Goal: Information Seeking & Learning: Check status

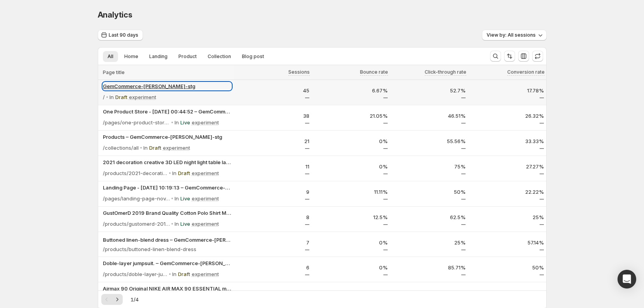
click at [137, 84] on p "GemCommerce-[PERSON_NAME]-stg" at bounding box center [167, 86] width 129 height 8
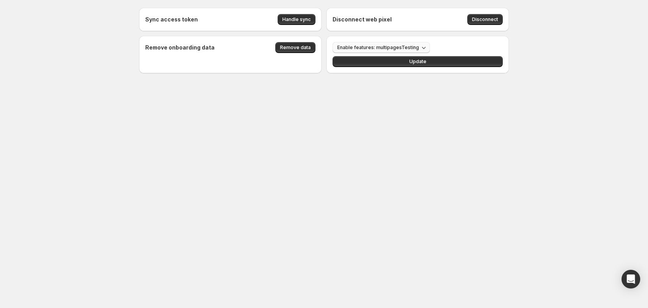
click at [407, 45] on span "Enable features: multipagesTesting" at bounding box center [378, 47] width 82 height 6
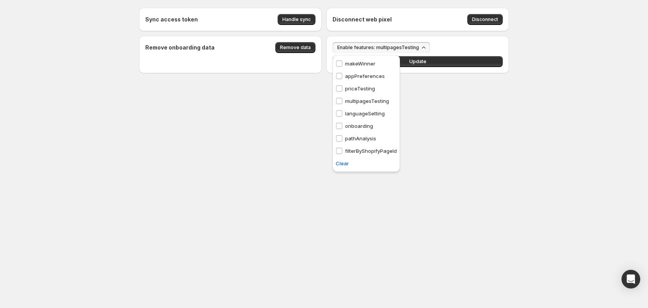
click at [362, 141] on p "pathAnalysis" at bounding box center [360, 138] width 31 height 8
click at [450, 63] on button "Update" at bounding box center [418, 61] width 170 height 11
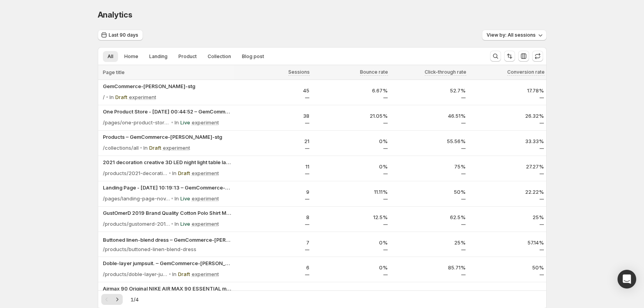
click at [144, 79] on div "Page title" at bounding box center [166, 72] width 136 height 14
click at [138, 83] on p "GemCommerce-[PERSON_NAME]-stg" at bounding box center [167, 86] width 129 height 8
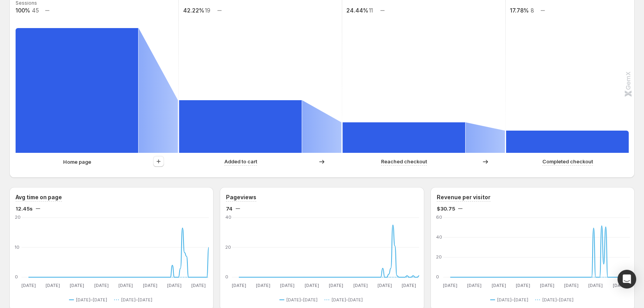
scroll to position [214, 0]
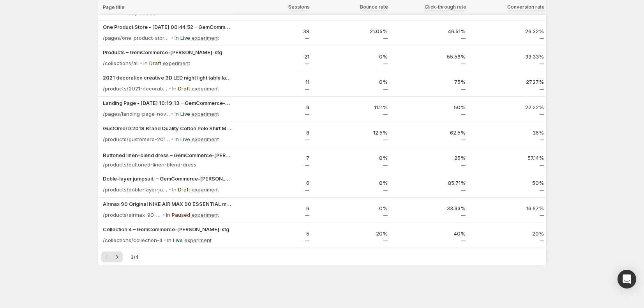
scroll to position [85, 0]
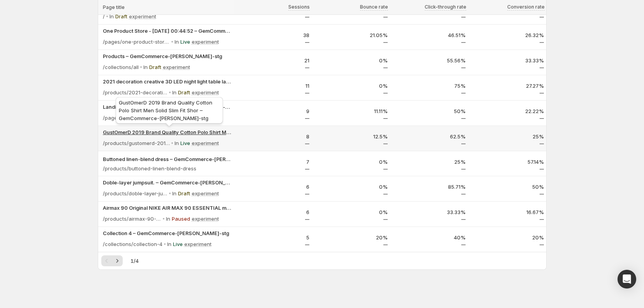
scroll to position [85, 0]
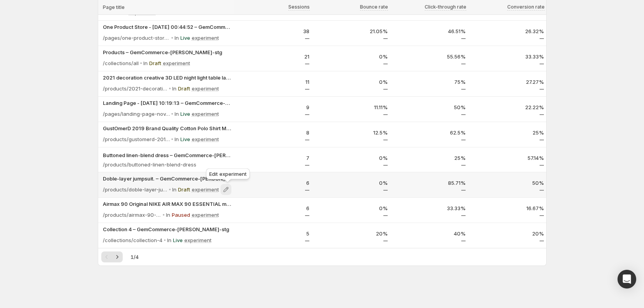
click at [230, 190] on icon at bounding box center [226, 189] width 8 height 8
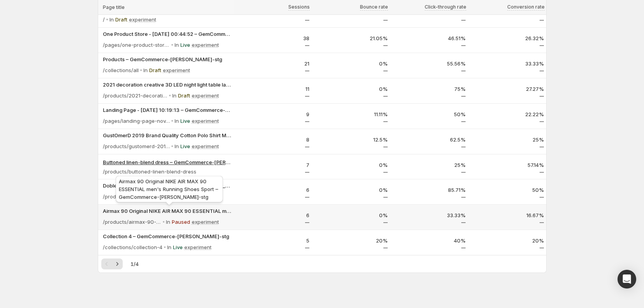
scroll to position [85, 0]
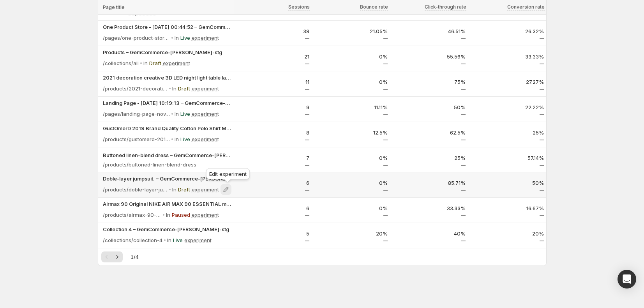
click at [227, 189] on icon at bounding box center [225, 189] width 5 height 5
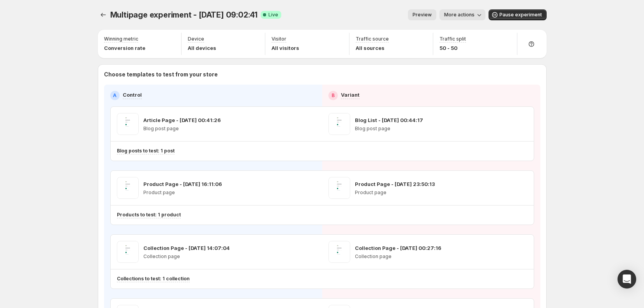
click at [462, 14] on span "More actions" at bounding box center [459, 15] width 30 height 6
click at [581, 193] on div "Multipage experiment - [DATE] 09:02:41. This page is ready Multipage experiment…" at bounding box center [322, 212] width 644 height 425
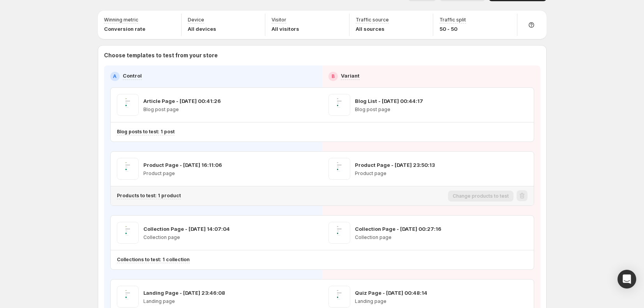
click at [171, 199] on div "Products to test: 1 product" at bounding box center [149, 195] width 64 height 7
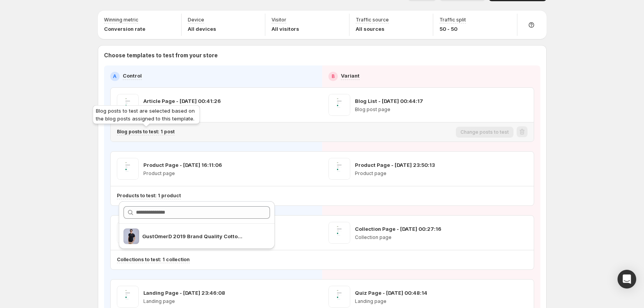
click at [167, 134] on p "Blog posts to test: 1 post" at bounding box center [146, 132] width 58 height 6
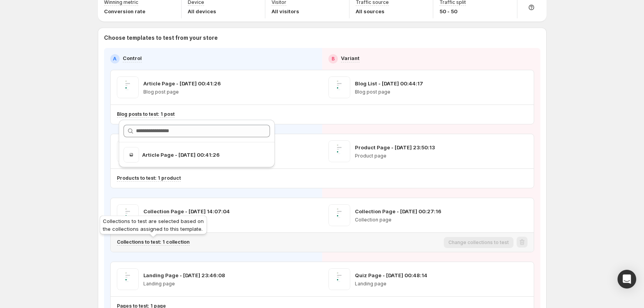
click at [169, 243] on p "Collections to test: 1 collection" at bounding box center [153, 242] width 73 height 6
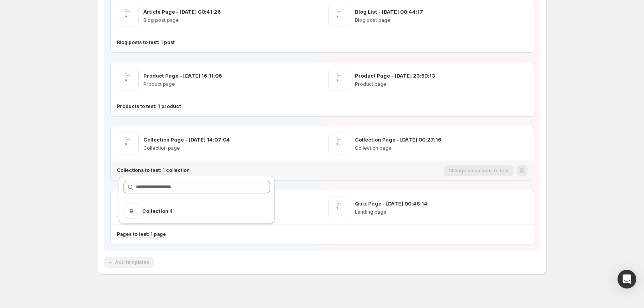
scroll to position [117, 0]
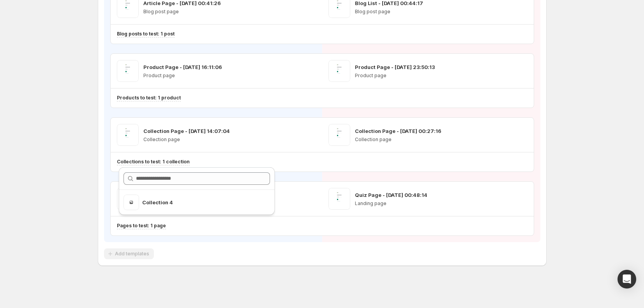
click at [175, 238] on div "A Control B Variant Article Page - [DATE] 00:41:26 Blog post page Blog List - […" at bounding box center [322, 105] width 436 height 274
click at [155, 227] on p "Pages to test: 1 page" at bounding box center [141, 225] width 49 height 6
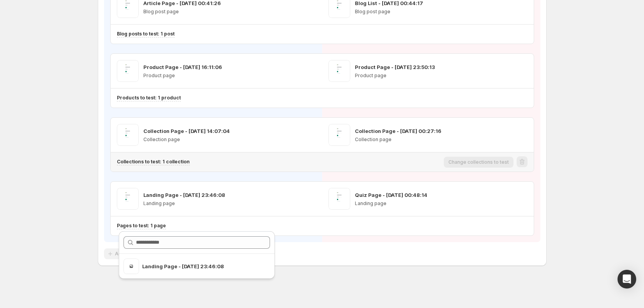
click at [68, 168] on div "Multipage experiment - [DATE] 09:02:41. This page is ready Multipage experiment…" at bounding box center [322, 95] width 644 height 425
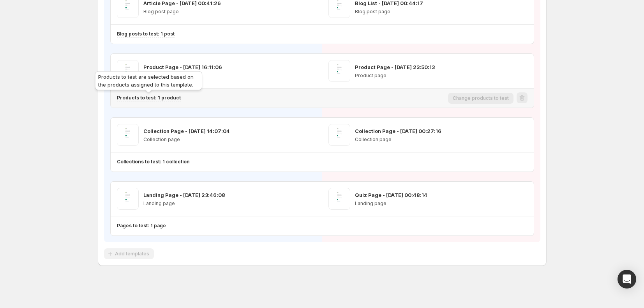
click at [157, 96] on p "Products to test: 1 product" at bounding box center [149, 98] width 64 height 6
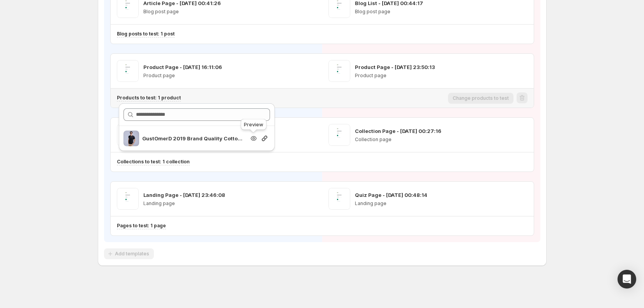
click at [254, 141] on icon "button" at bounding box center [254, 138] width 8 height 8
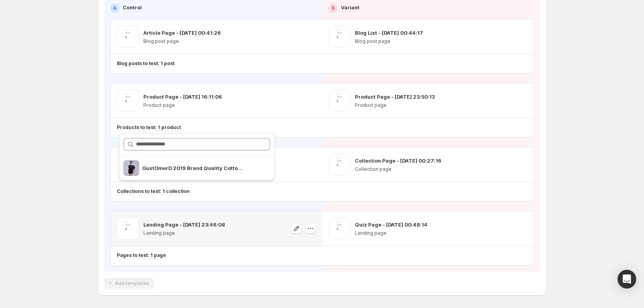
scroll to position [81, 0]
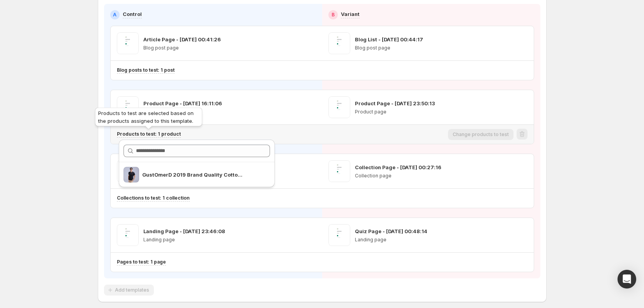
click at [171, 134] on p "Products to test: 1 product" at bounding box center [149, 134] width 64 height 6
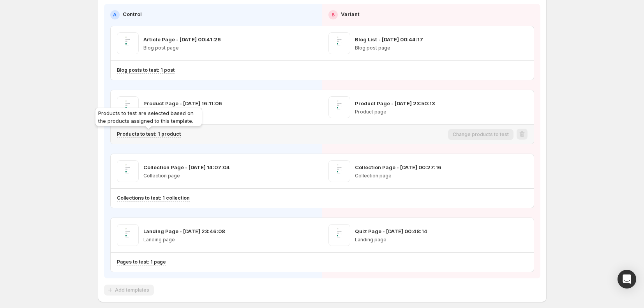
click at [168, 136] on p "Products to test: 1 product" at bounding box center [149, 134] width 64 height 6
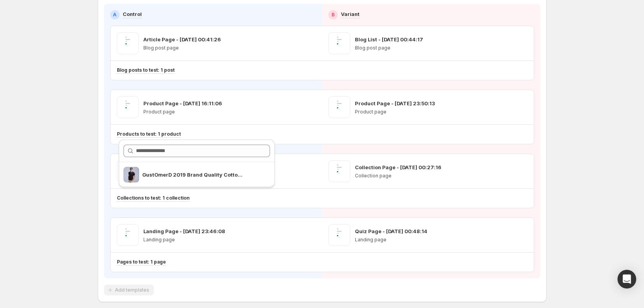
click at [57, 137] on div "Multipage experiment - [DATE] 09:02:41. This page is ready Multipage experiment…" at bounding box center [322, 131] width 644 height 425
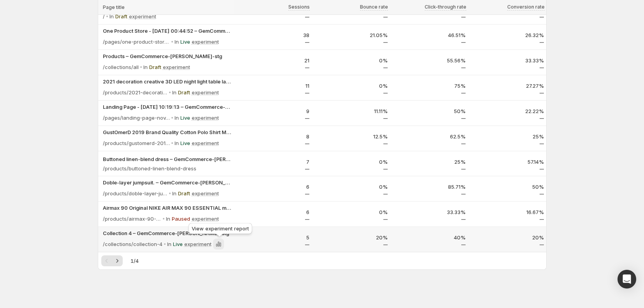
click at [219, 243] on icon at bounding box center [219, 244] width 8 height 8
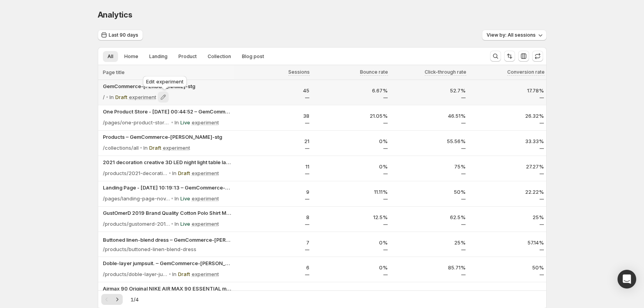
click at [166, 96] on icon at bounding box center [162, 97] width 5 height 5
click at [160, 53] on span "Landing" at bounding box center [158, 56] width 18 height 6
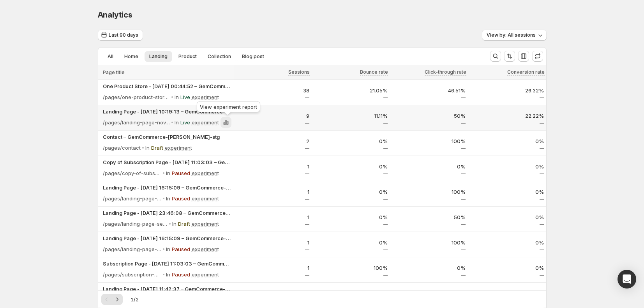
click at [226, 124] on icon at bounding box center [226, 122] width 2 height 5
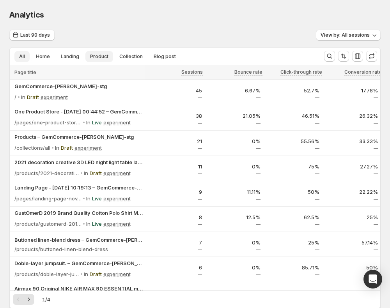
click at [101, 58] on span "Product" at bounding box center [99, 56] width 18 height 6
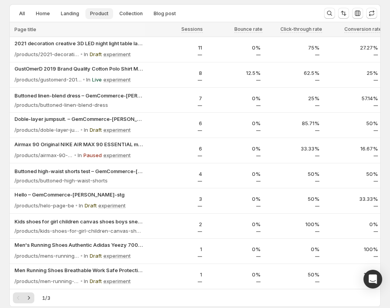
scroll to position [44, 0]
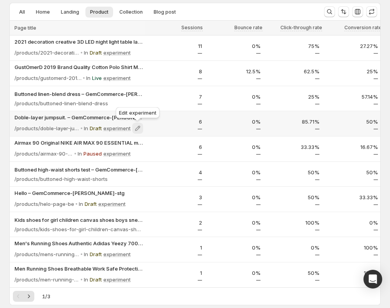
click at [139, 128] on icon at bounding box center [137, 128] width 5 height 5
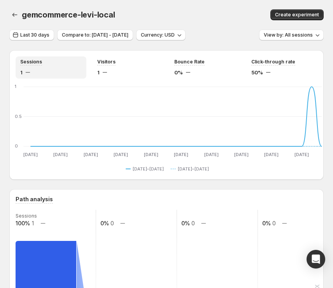
scroll to position [238, 0]
